Goal: Task Accomplishment & Management: Use online tool/utility

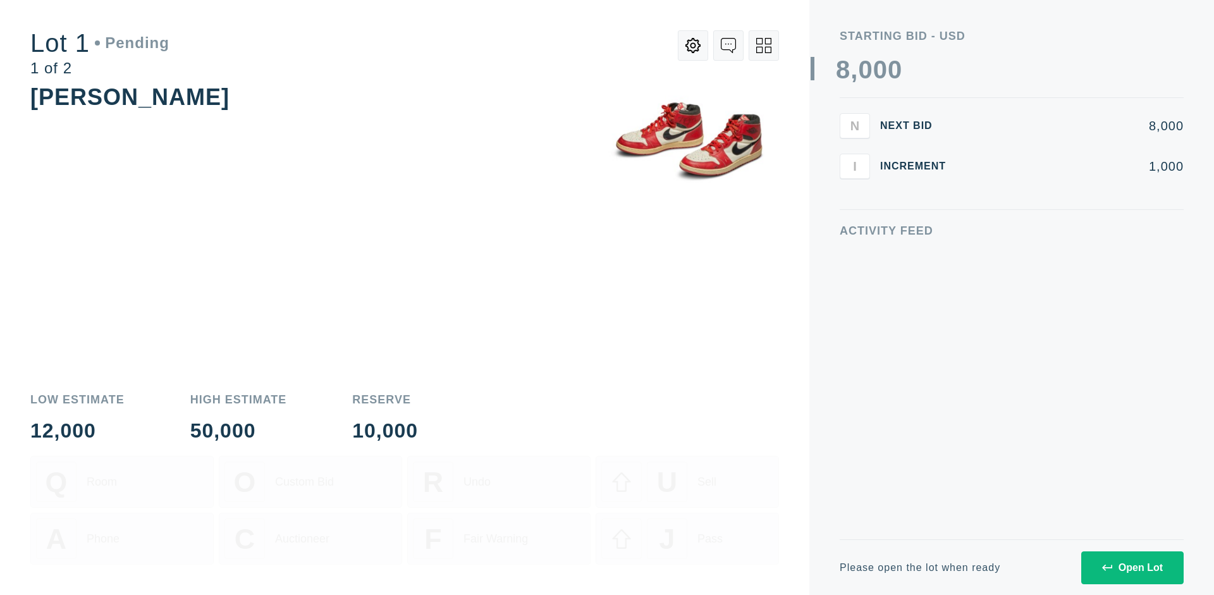
click at [1132, 567] on div "Open Lot" at bounding box center [1132, 567] width 61 height 11
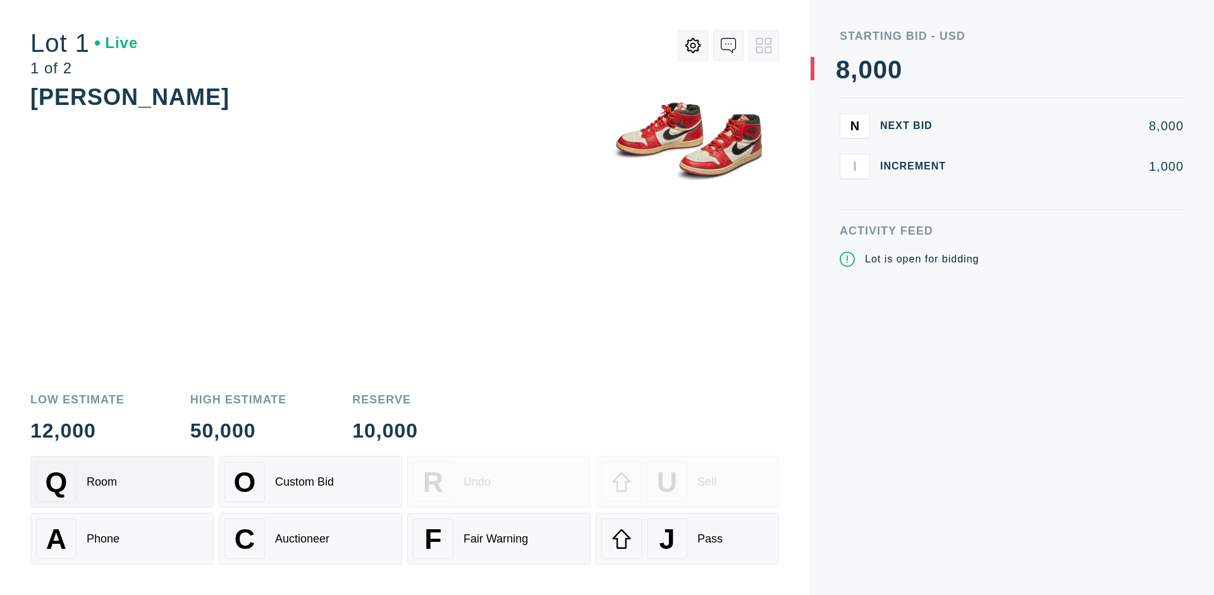
click at [122, 482] on div "Q Room" at bounding box center [122, 482] width 172 height 40
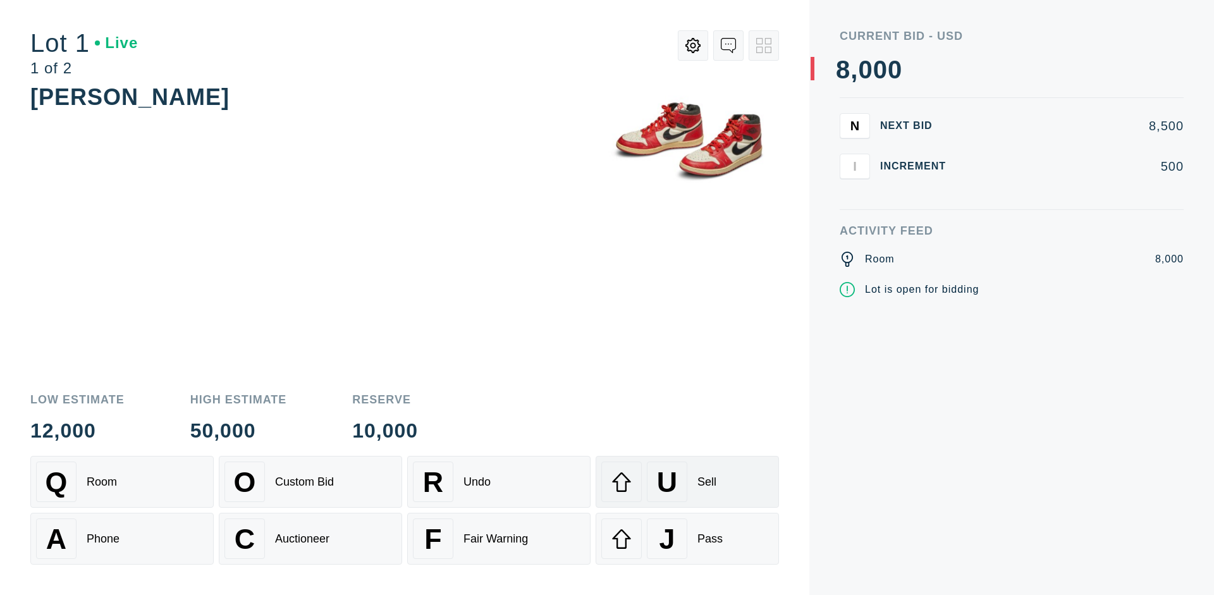
click at [687, 482] on div "U Sell" at bounding box center [687, 482] width 172 height 40
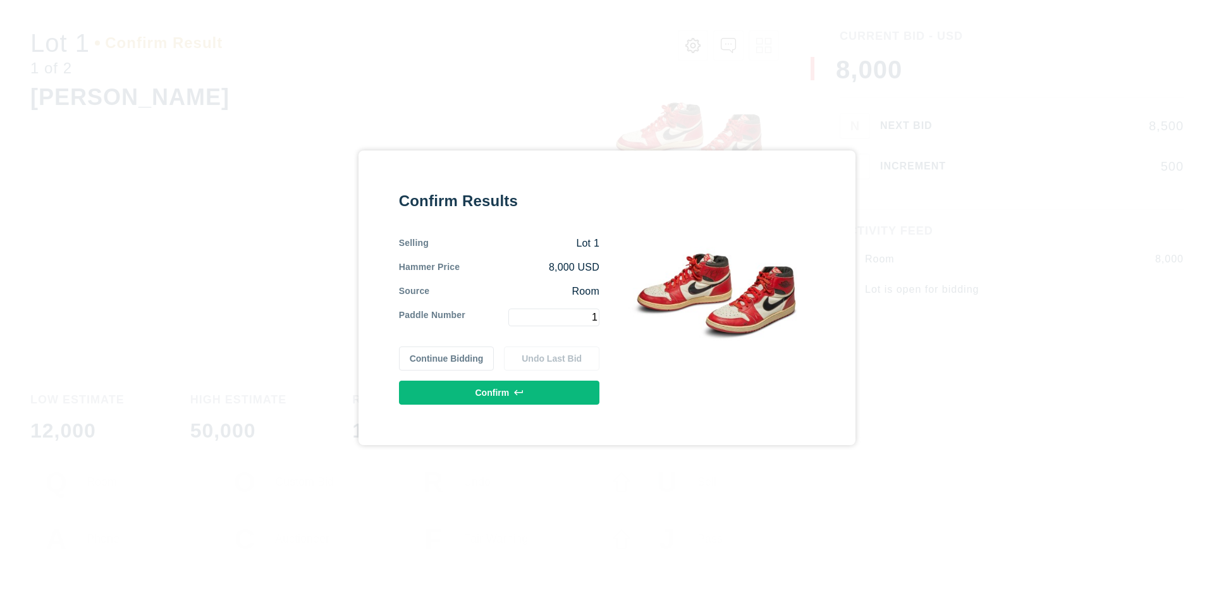
type input "1"
click at [500, 392] on button "Confirm" at bounding box center [499, 393] width 200 height 24
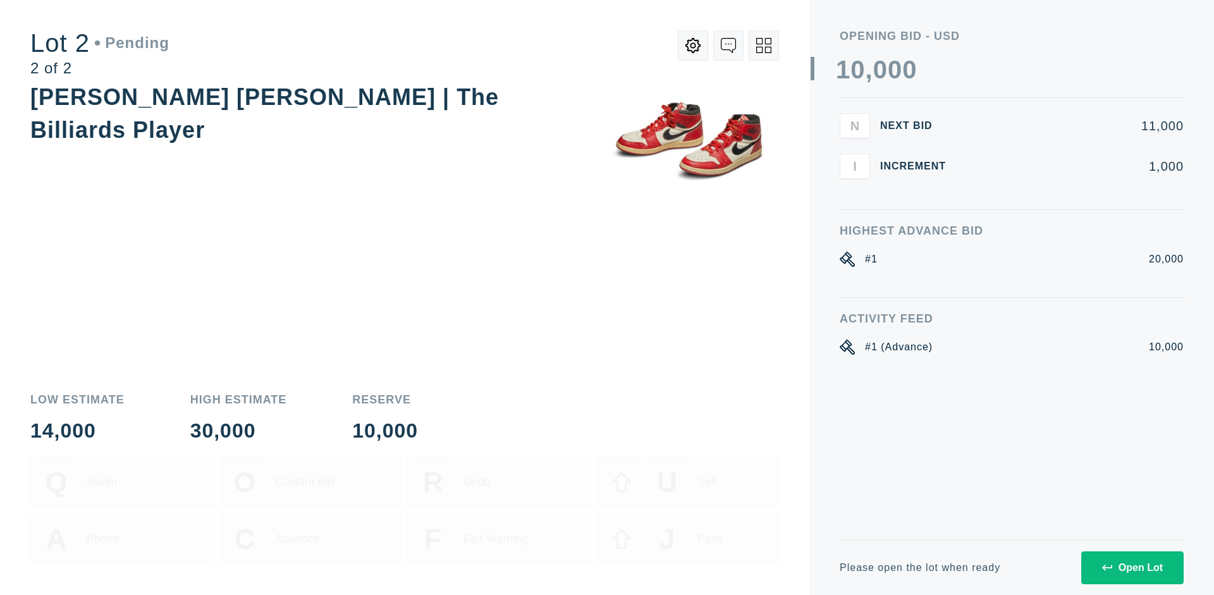
click at [1132, 567] on div "Open Lot" at bounding box center [1132, 567] width 61 height 11
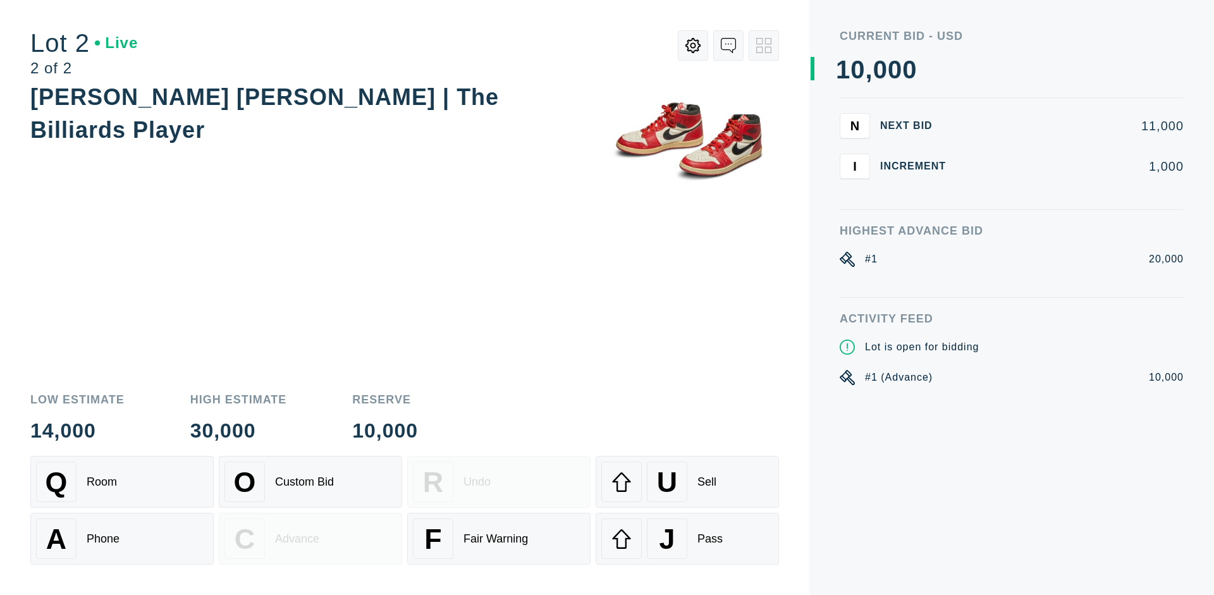
click at [122, 539] on div "A Phone" at bounding box center [122, 539] width 172 height 40
